Goal: Transaction & Acquisition: Purchase product/service

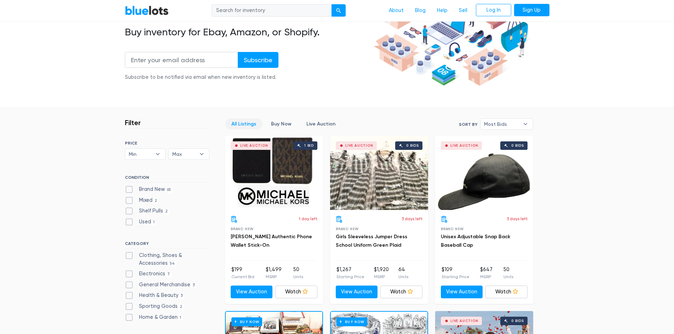
scroll to position [106, 0]
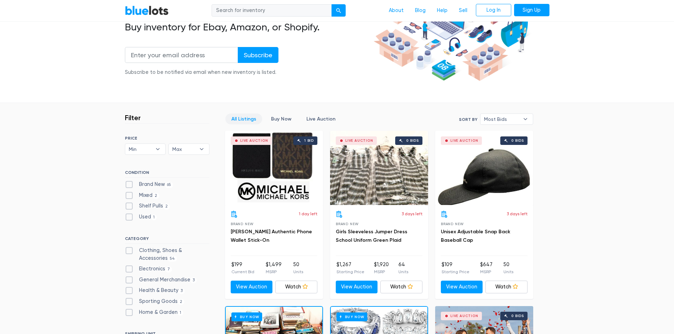
click at [143, 185] on label "Brand New 65" at bounding box center [149, 185] width 48 height 8
click at [129, 185] on New"] "Brand New 65" at bounding box center [127, 183] width 5 height 5
checkbox New"] "true"
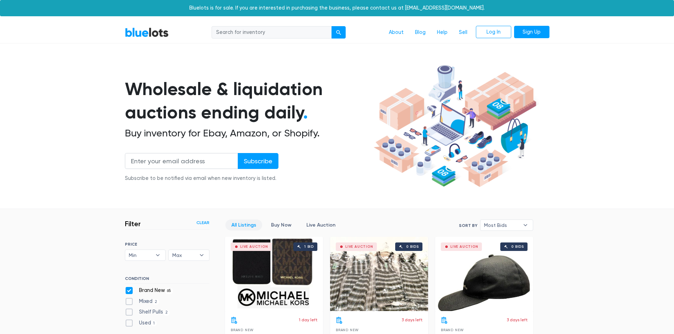
scroll to position [190, 0]
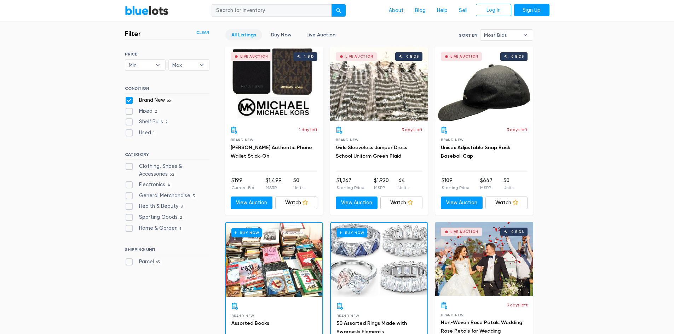
click at [131, 165] on label "Clothing, Shoes & Accessories 52" at bounding box center [167, 170] width 85 height 15
click at [129, 165] on Accessories"] "Clothing, Shoes & Accessories 52" at bounding box center [127, 165] width 5 height 5
checkbox Accessories"] "true"
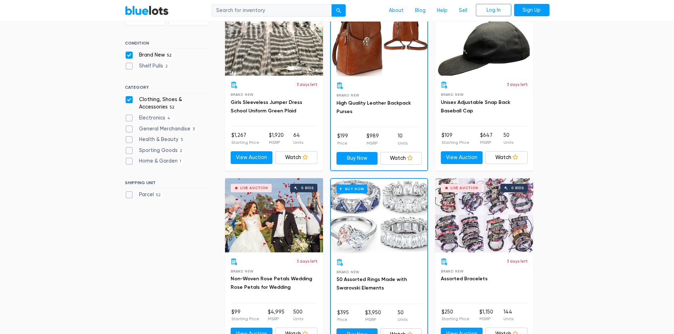
scroll to position [247, 0]
